Goal: Information Seeking & Learning: Learn about a topic

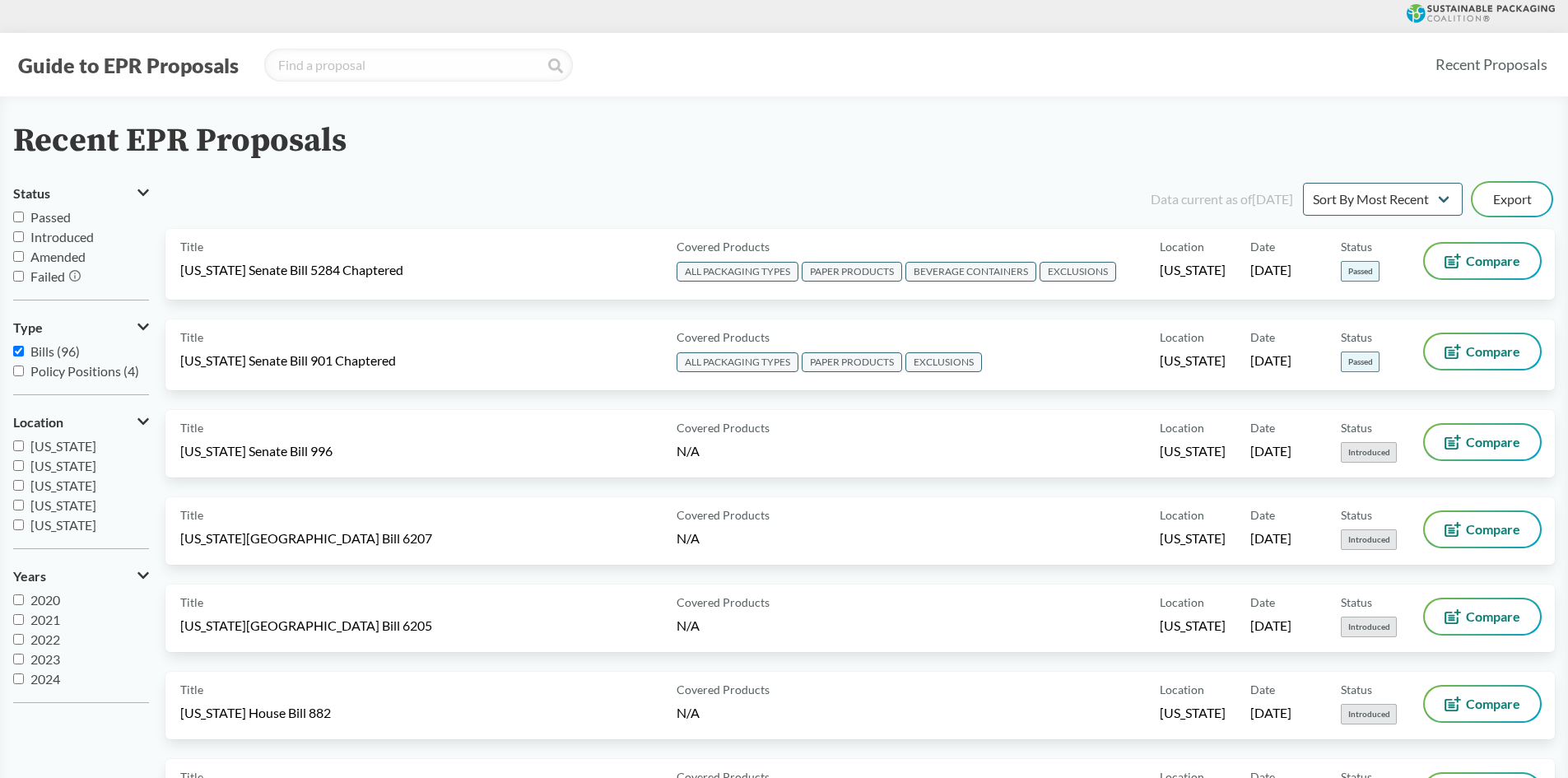
click at [1466, 8] on icon at bounding box center [1490, 13] width 128 height 16
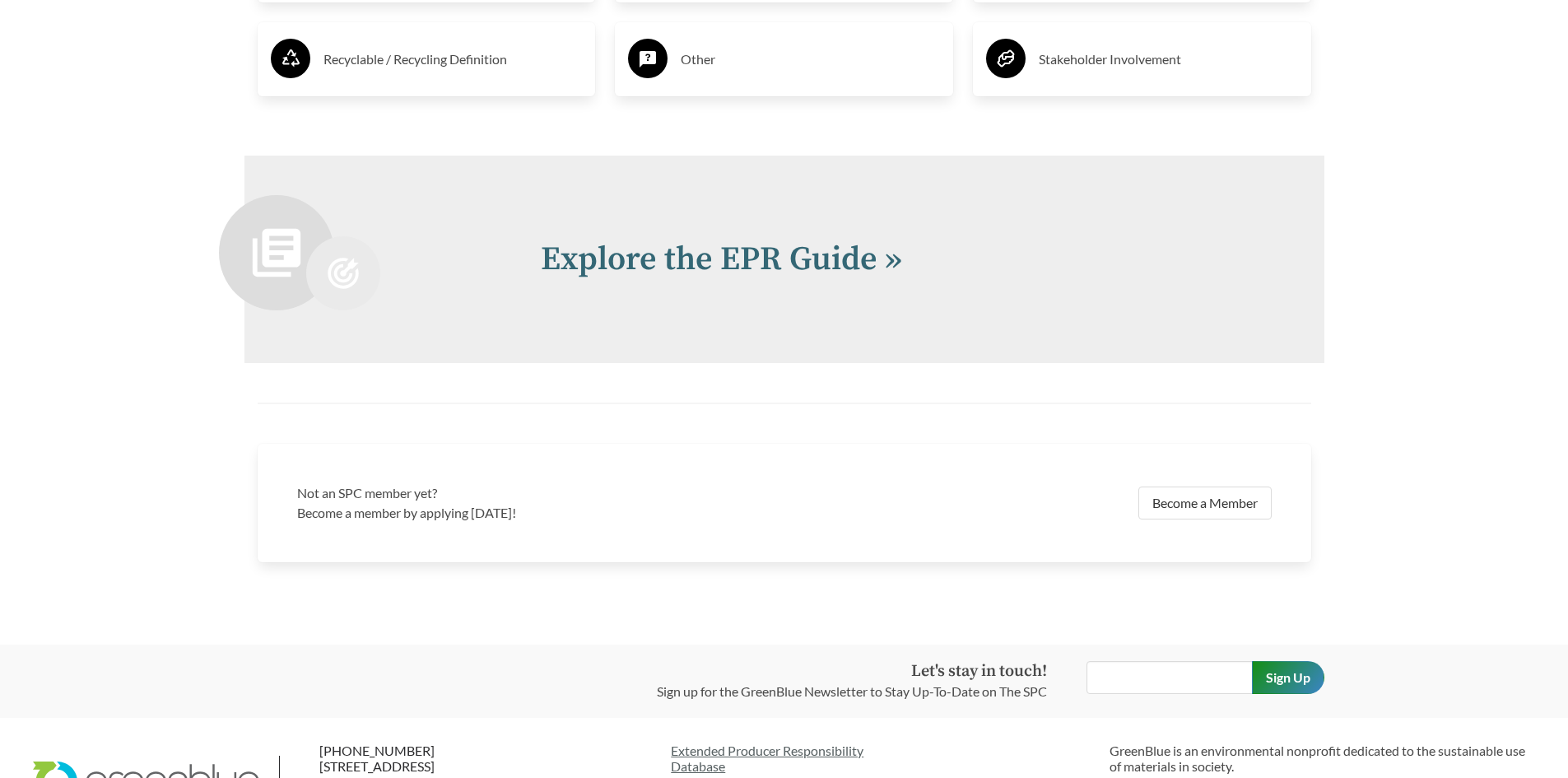
scroll to position [3540, 0]
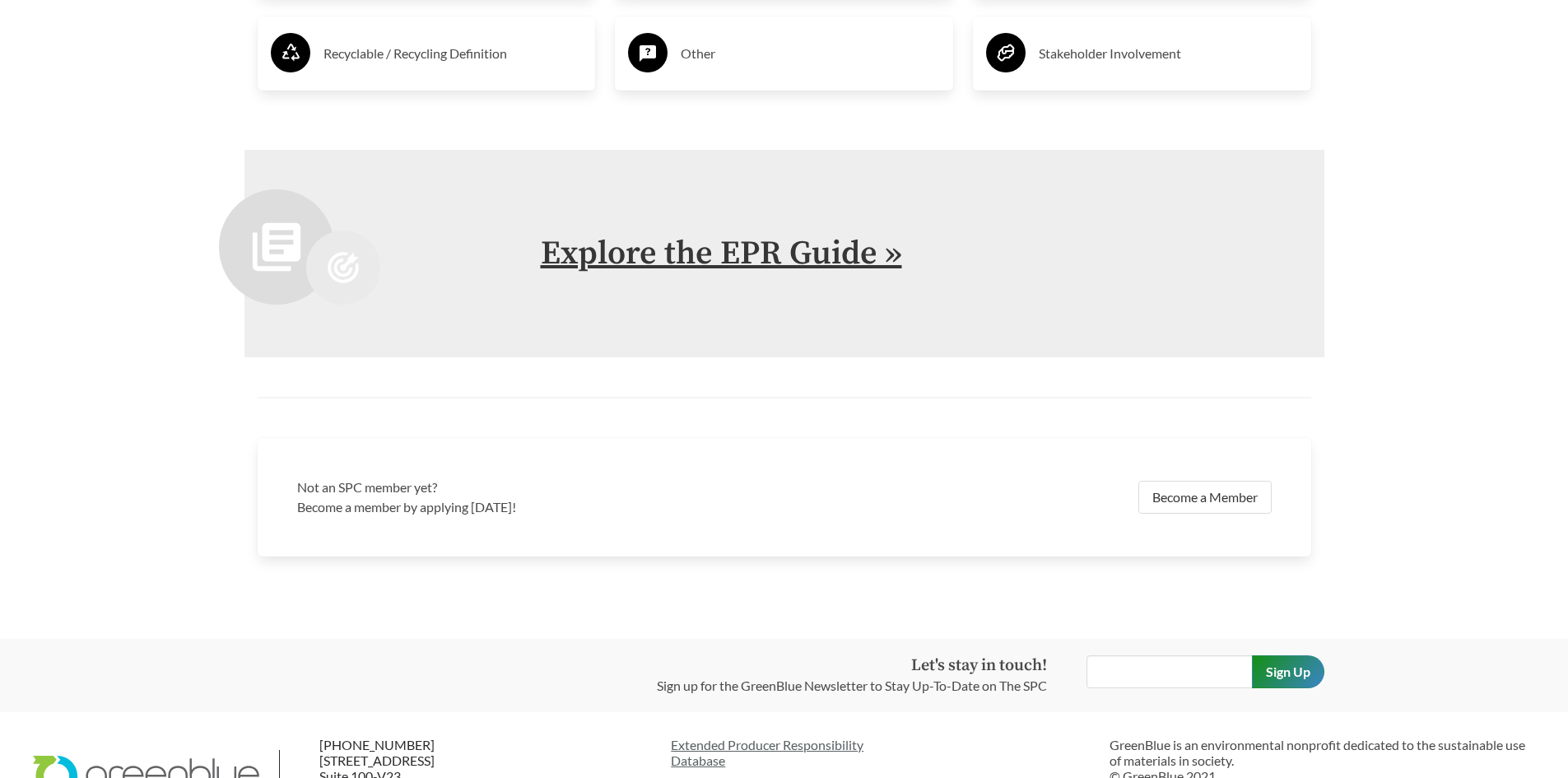
click at [883, 251] on link "Explore the EPR Guide »" at bounding box center [721, 253] width 361 height 42
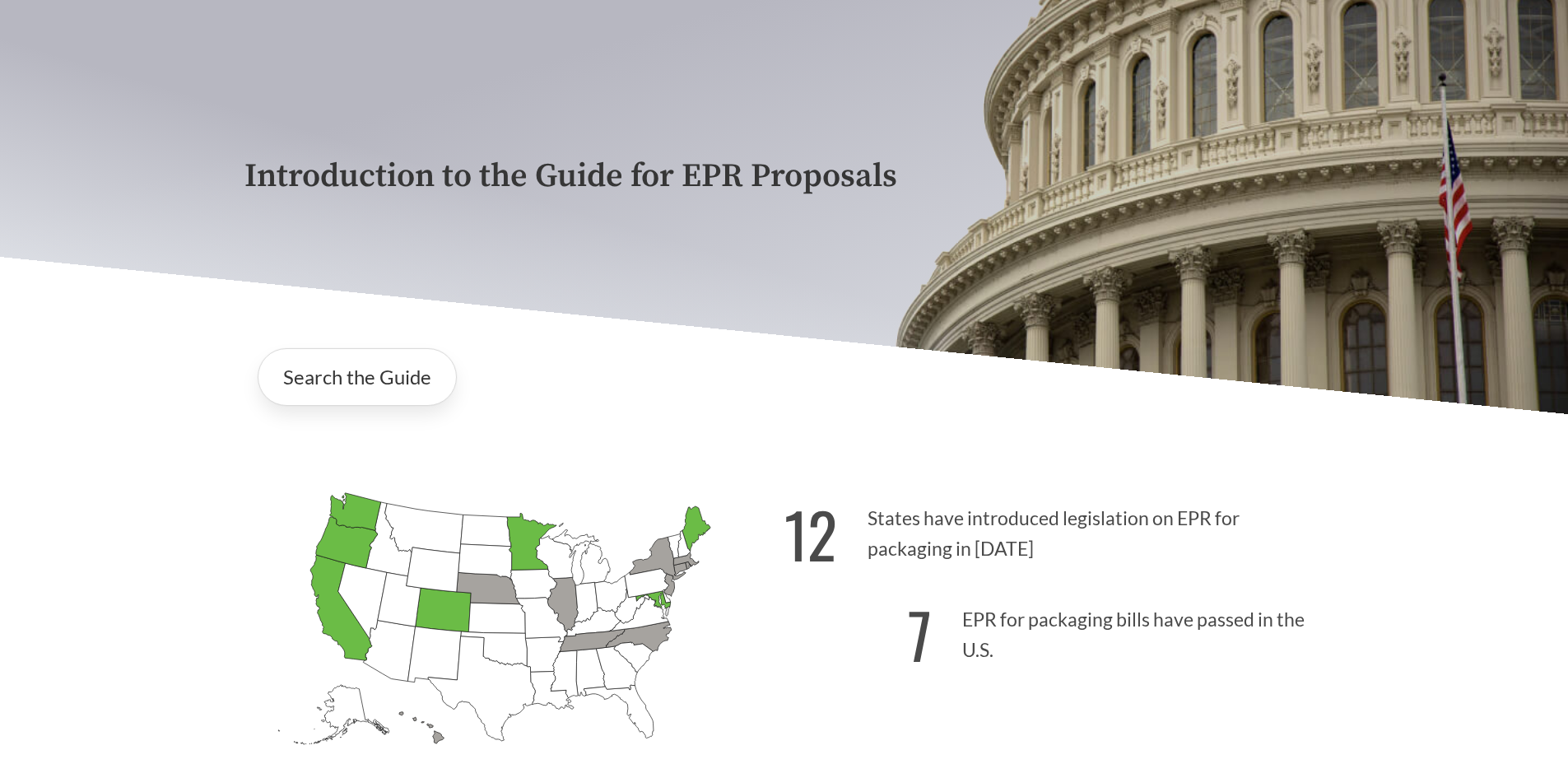
scroll to position [164, 0]
